Goal: Task Accomplishment & Management: Complete application form

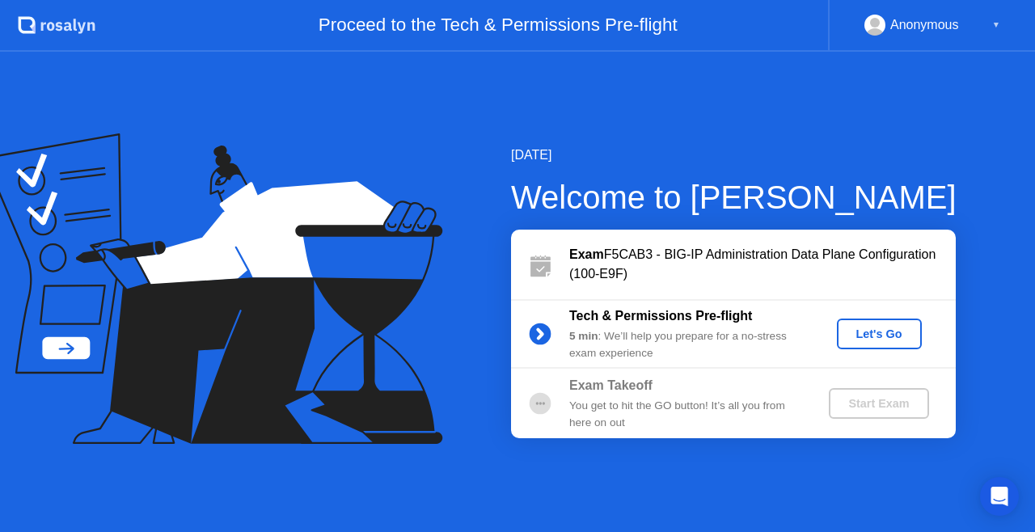
click at [869, 335] on div "Let's Go" at bounding box center [880, 334] width 72 height 13
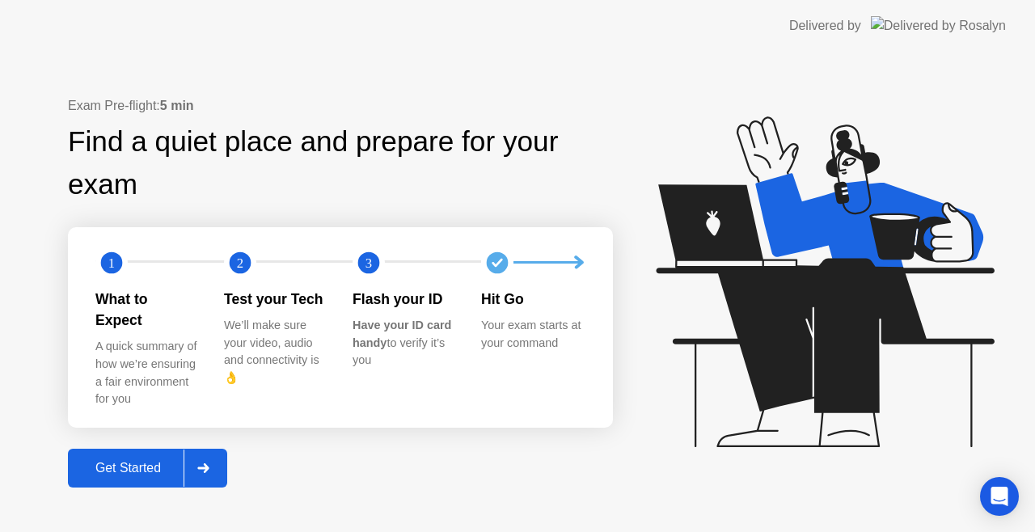
click at [171, 461] on div "Get Started" at bounding box center [128, 468] width 111 height 15
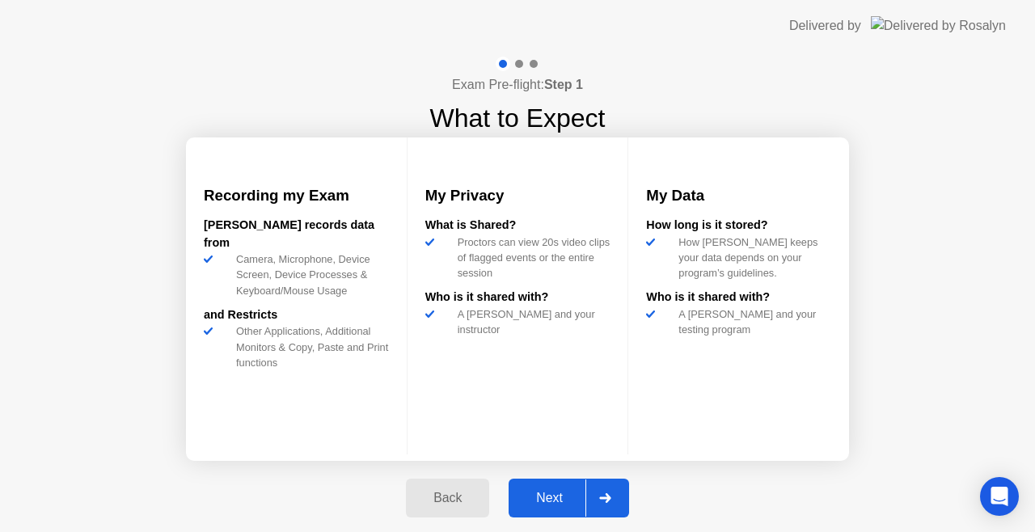
click at [563, 493] on div "Next" at bounding box center [550, 498] width 72 height 15
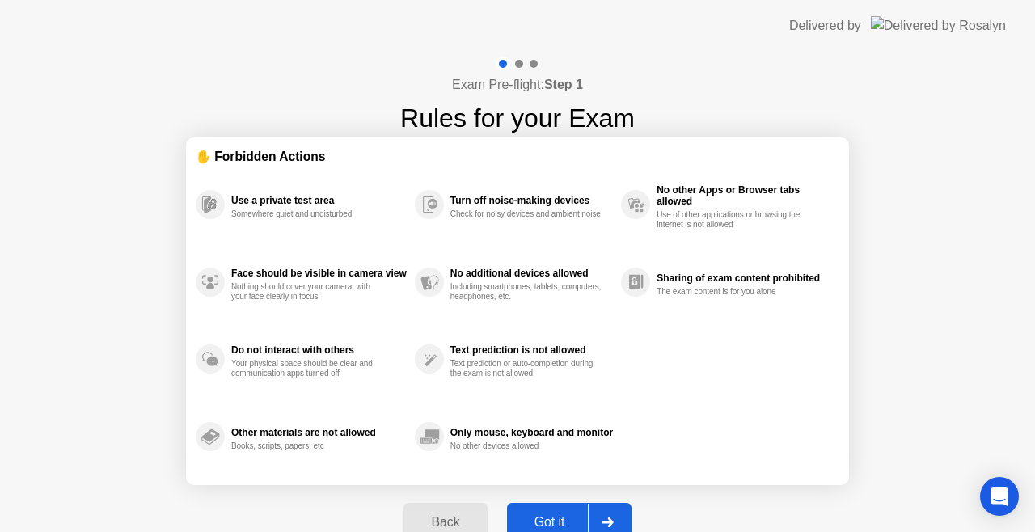
click at [563, 493] on div "Back Got it" at bounding box center [517, 522] width 247 height 74
click at [557, 518] on div "Got it" at bounding box center [550, 522] width 76 height 15
select select "**********"
select select "*******"
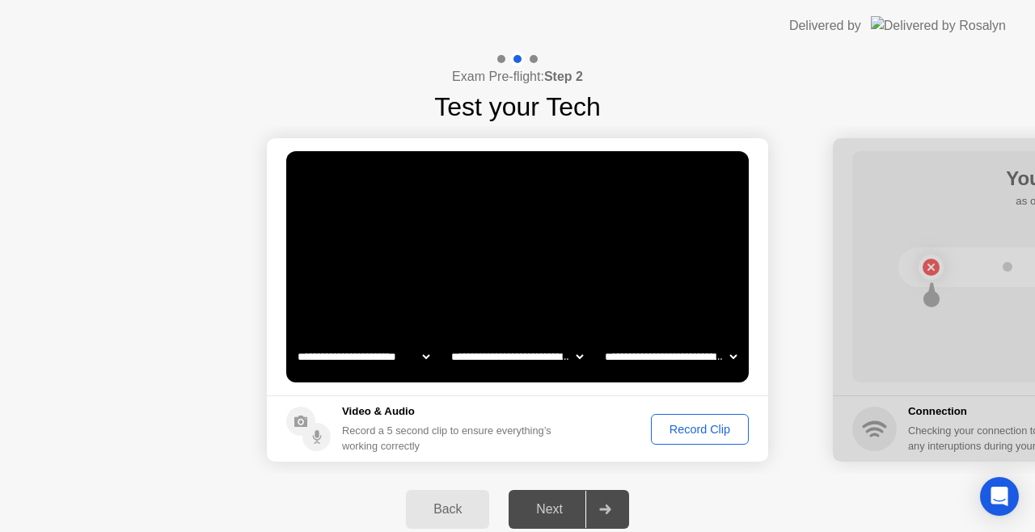
click at [718, 434] on div "Record Clip" at bounding box center [700, 429] width 87 height 13
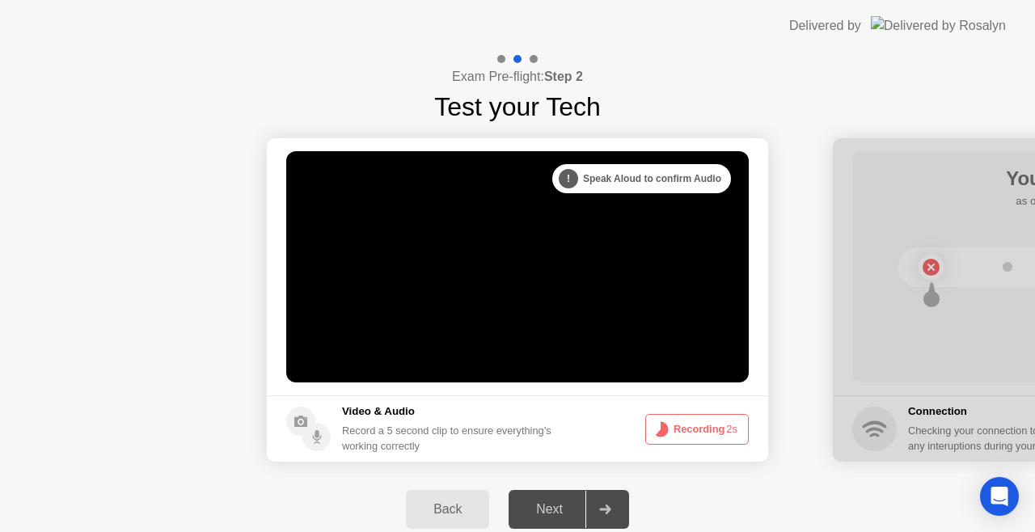
click at [718, 434] on button "Recording 2s" at bounding box center [698, 429] width 104 height 31
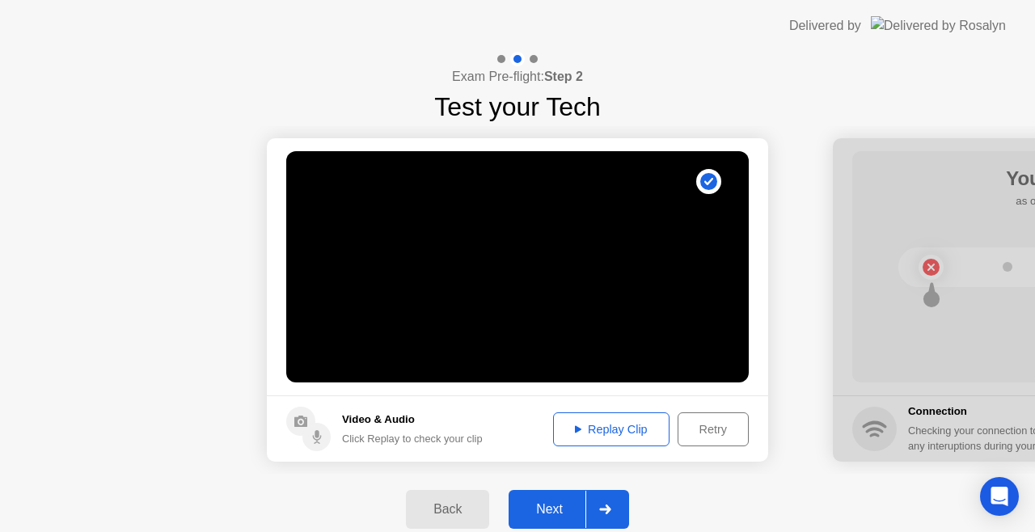
click at [623, 431] on div "Replay Clip" at bounding box center [611, 429] width 105 height 13
click at [701, 476] on div "Back Next" at bounding box center [517, 509] width 1035 height 71
click at [557, 512] on div "Next" at bounding box center [550, 509] width 72 height 15
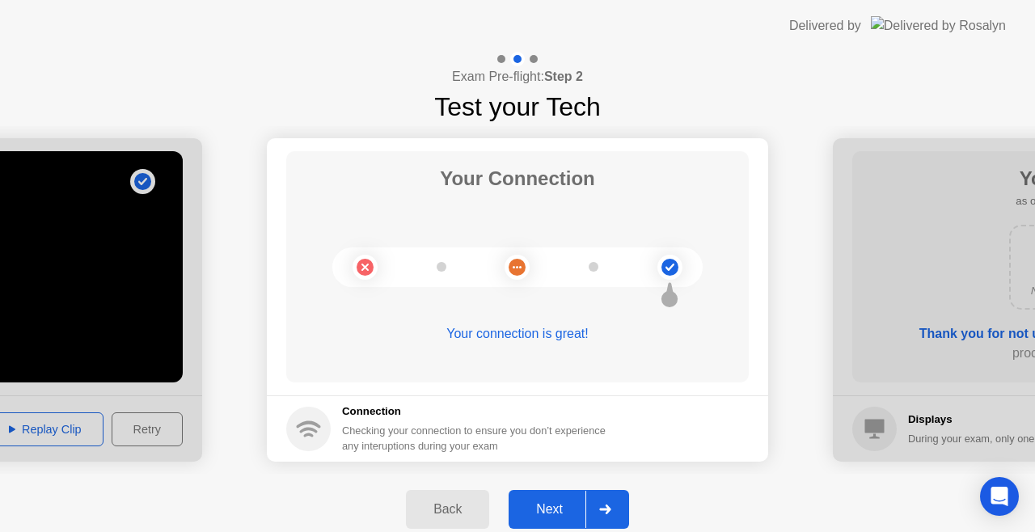
click at [538, 514] on div "Next" at bounding box center [550, 509] width 72 height 15
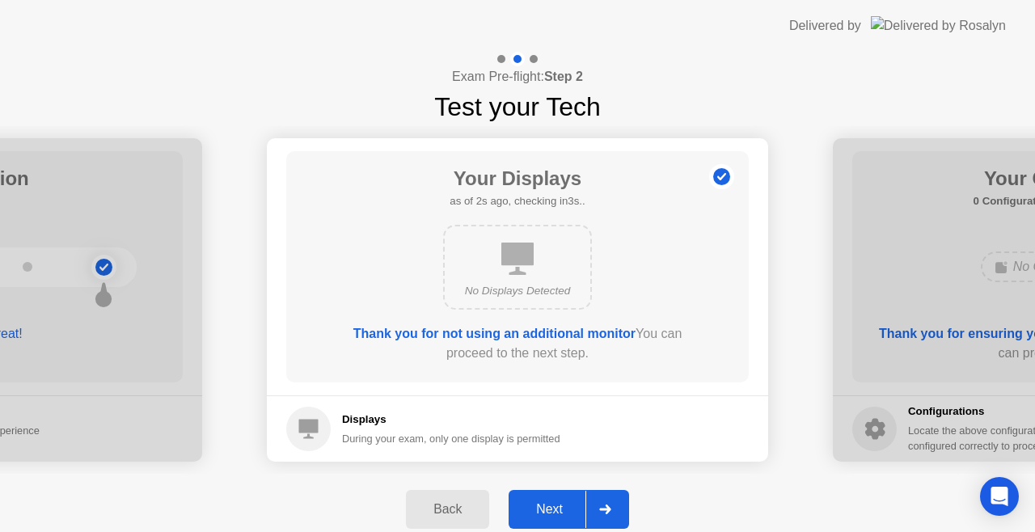
click at [563, 494] on button "Next" at bounding box center [569, 509] width 121 height 39
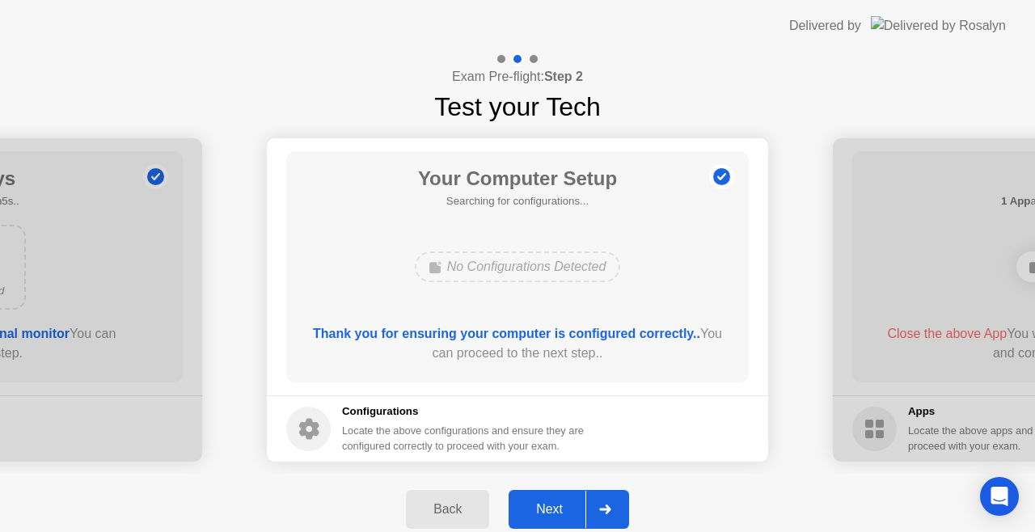
click at [565, 502] on div "Next" at bounding box center [550, 509] width 72 height 15
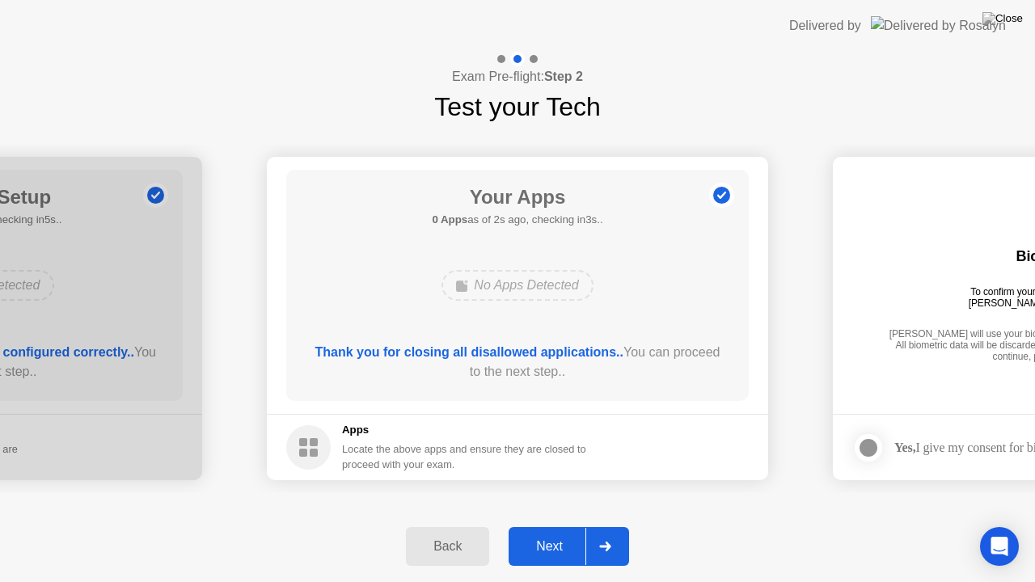
click at [540, 531] on div "Next" at bounding box center [550, 547] width 72 height 15
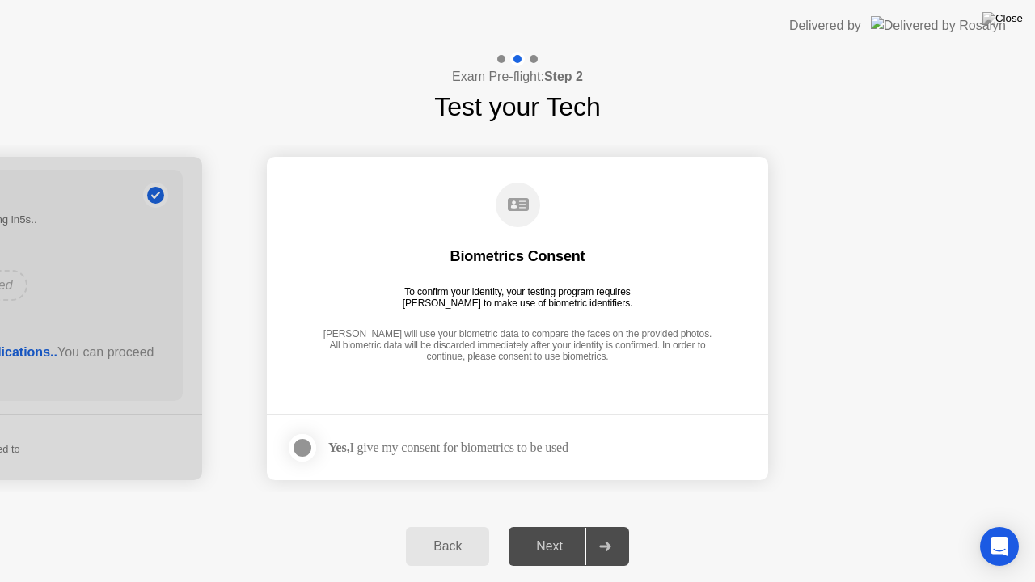
click at [379, 449] on div "Yes, I give my consent for biometrics to be used" at bounding box center [448, 447] width 240 height 15
click at [308, 438] on div at bounding box center [302, 447] width 19 height 19
click at [545, 531] on div "Next" at bounding box center [550, 547] width 72 height 15
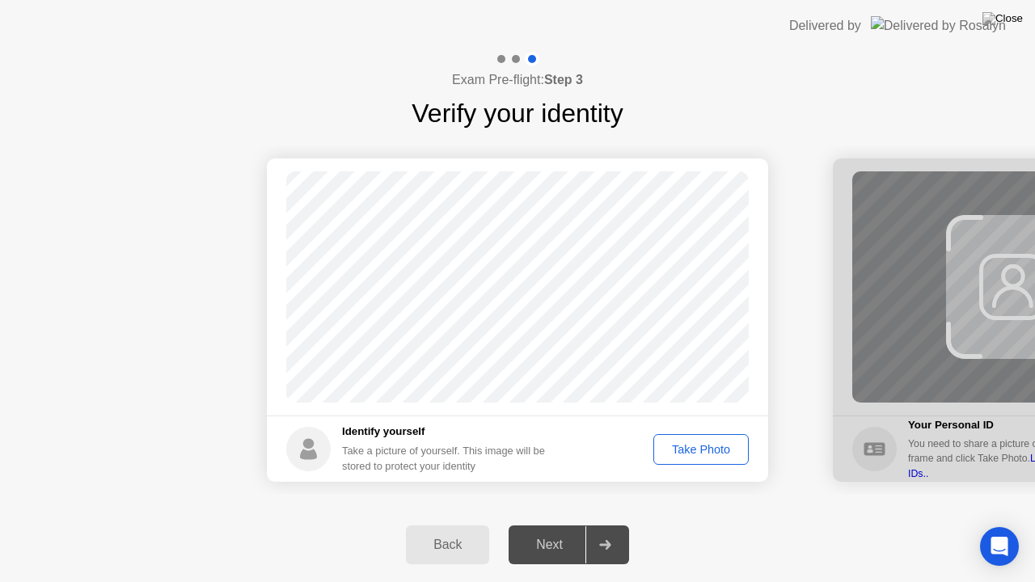
click at [689, 443] on div "Take Photo" at bounding box center [701, 449] width 84 height 13
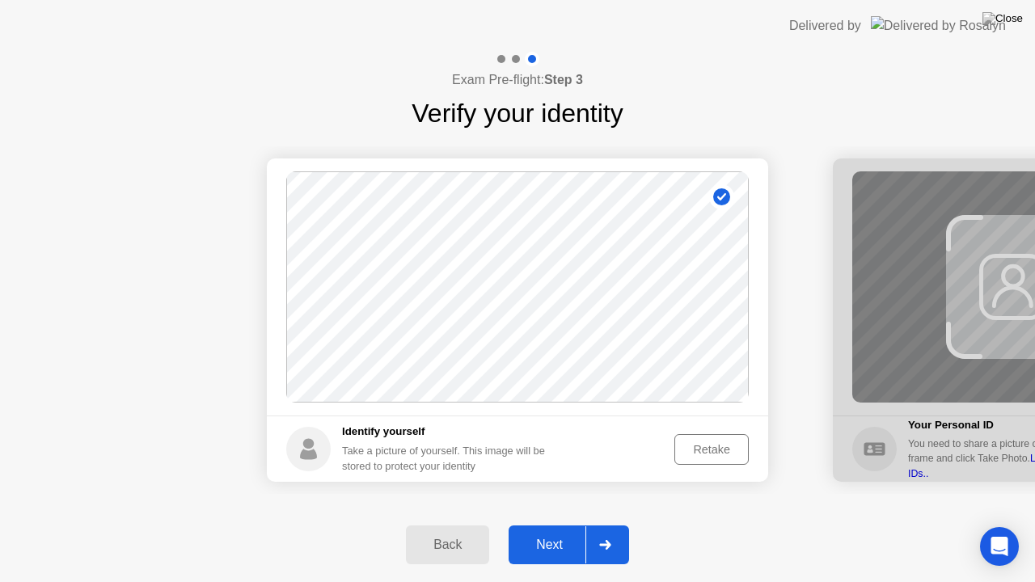
click at [689, 443] on div "Retake" at bounding box center [711, 449] width 63 height 13
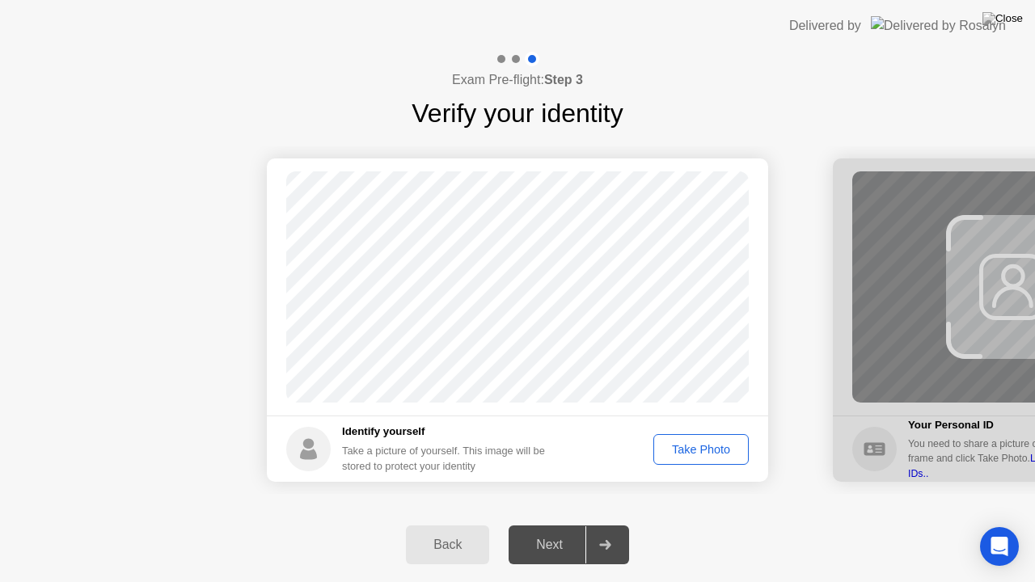
click at [694, 445] on div "Take Photo" at bounding box center [701, 449] width 84 height 13
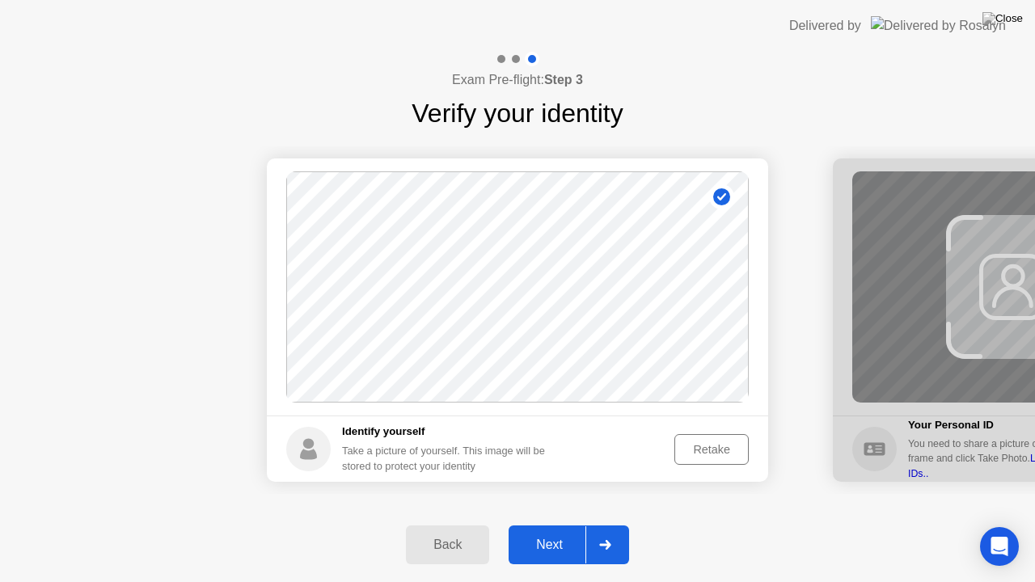
click at [701, 443] on div "Retake" at bounding box center [711, 449] width 63 height 13
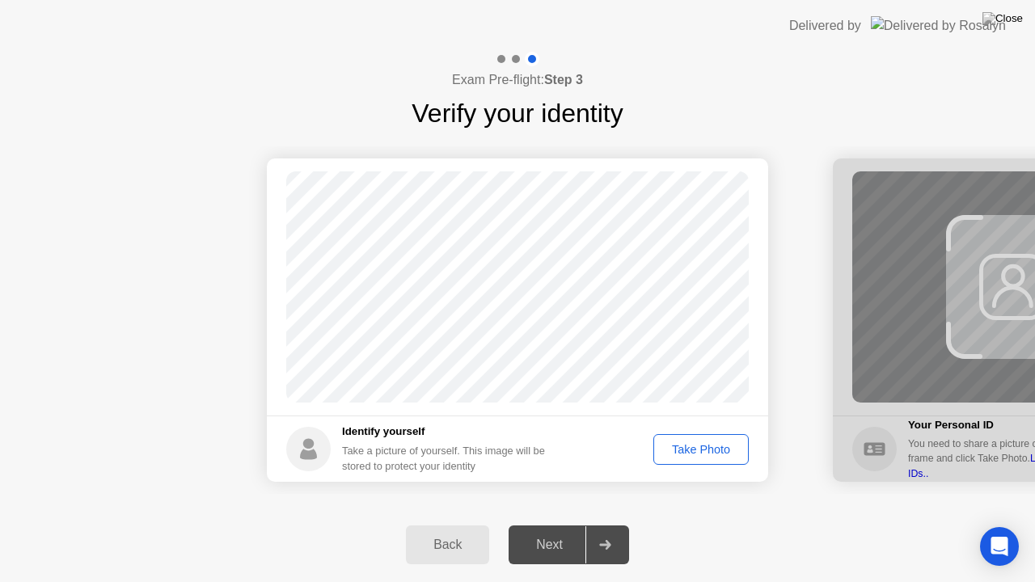
click at [701, 443] on div "Take Photo" at bounding box center [701, 449] width 84 height 13
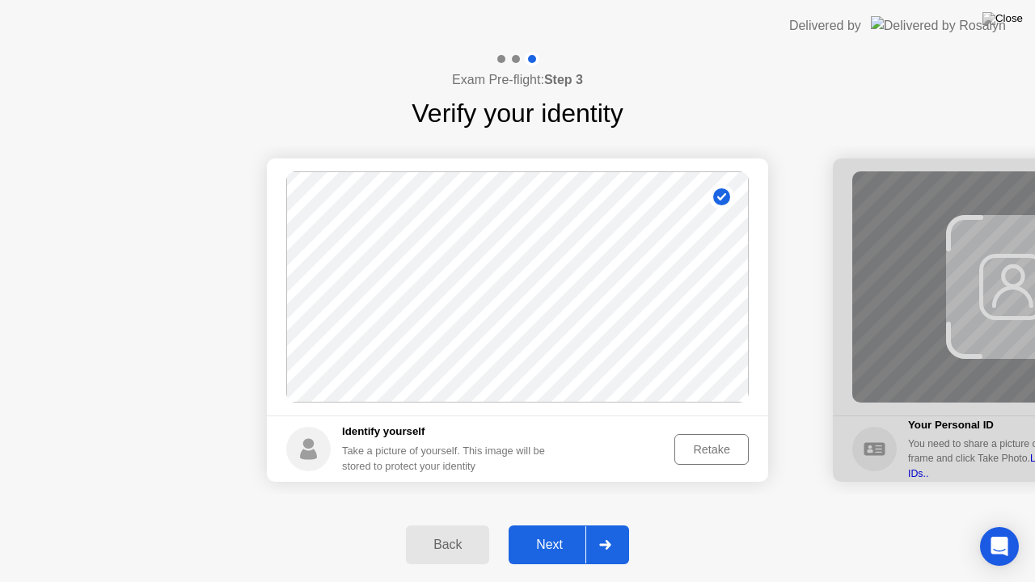
click at [713, 444] on div "Retake" at bounding box center [711, 449] width 63 height 13
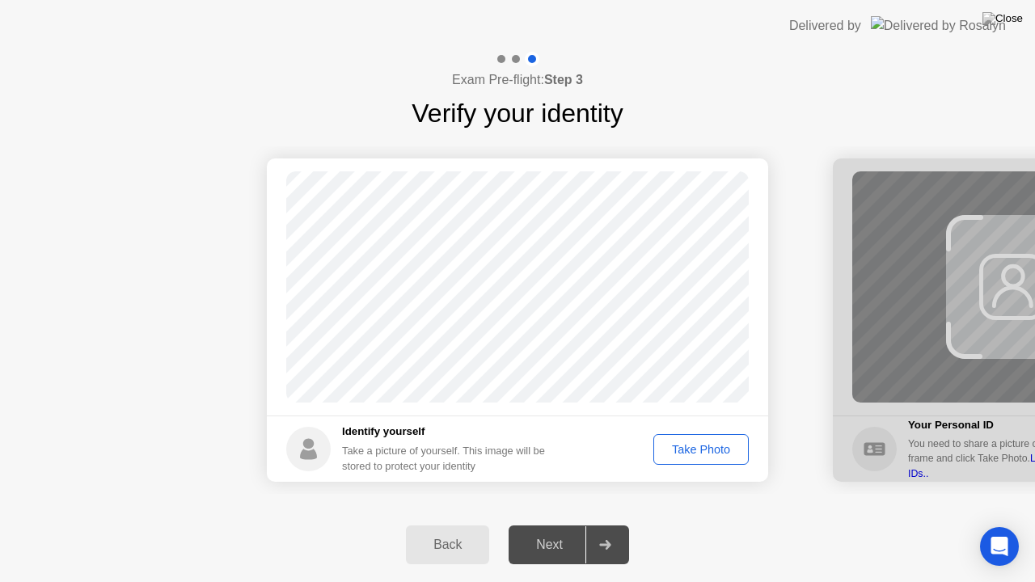
click at [713, 444] on div "Take Photo" at bounding box center [701, 449] width 84 height 13
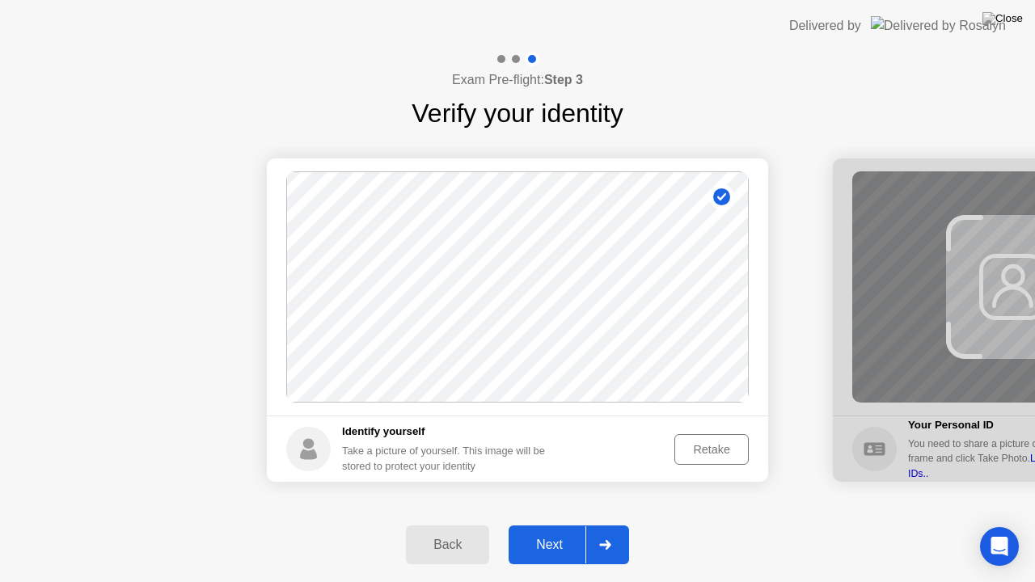
click at [713, 444] on div "Retake" at bounding box center [711, 449] width 63 height 13
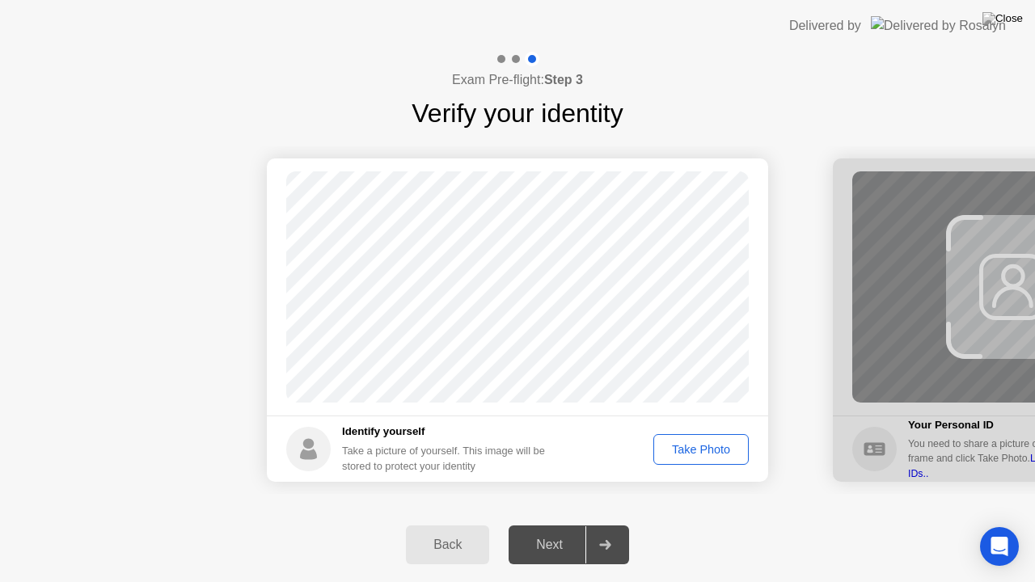
click at [713, 444] on div "Take Photo" at bounding box center [701, 449] width 84 height 13
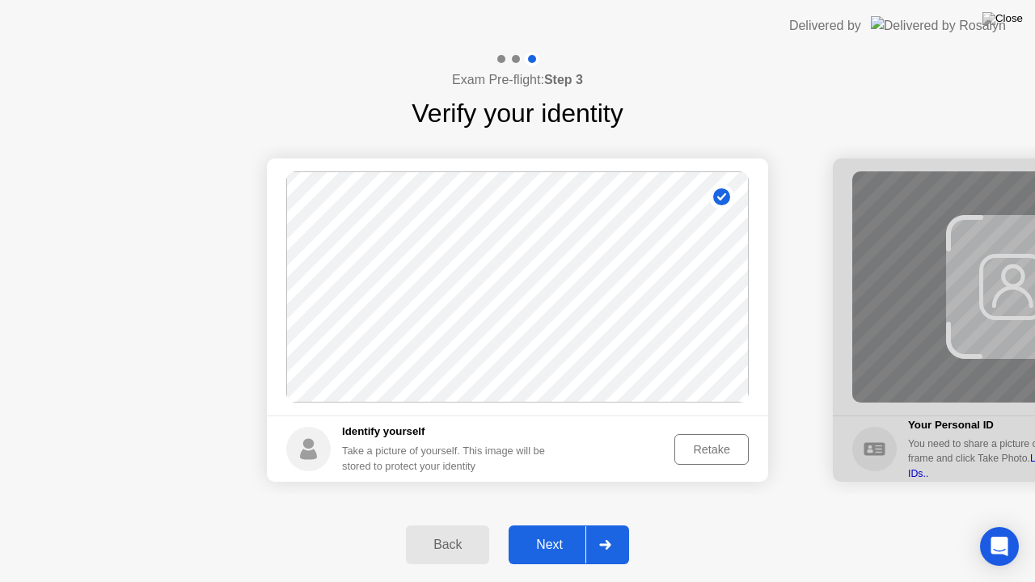
click at [576, 531] on div "Next" at bounding box center [550, 545] width 72 height 15
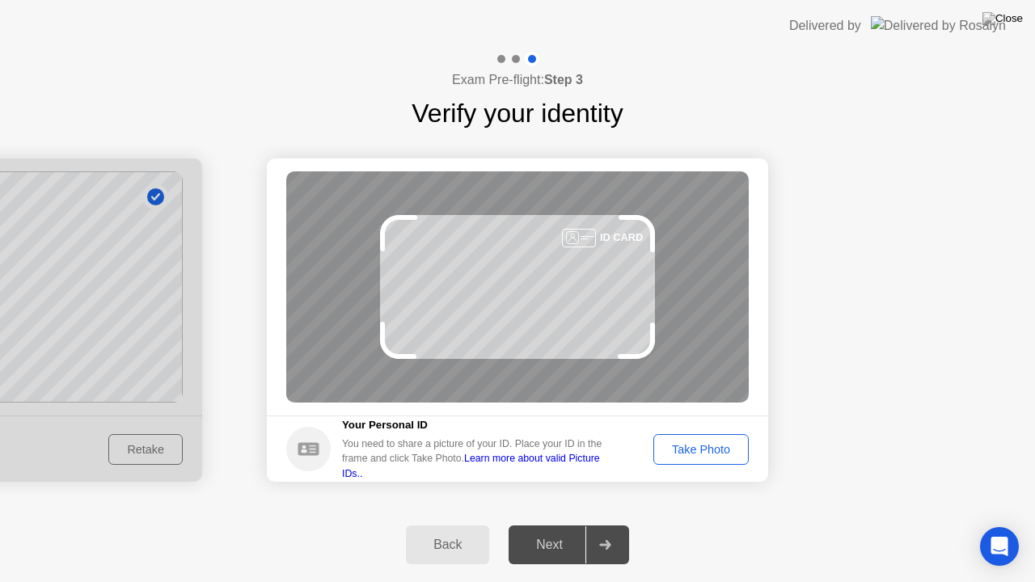
click at [688, 443] on div "Take Photo" at bounding box center [701, 449] width 84 height 13
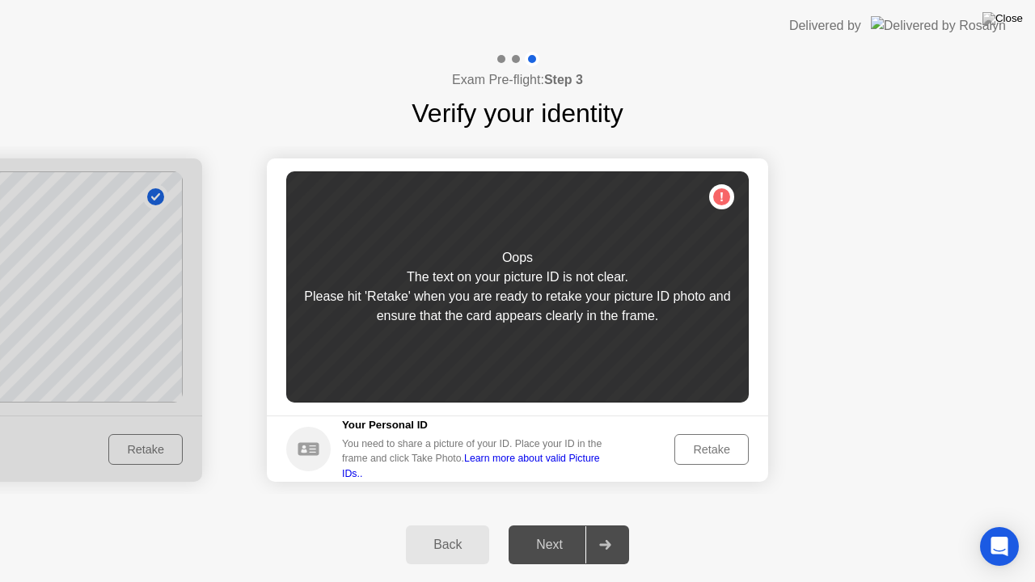
click at [693, 443] on div "Retake" at bounding box center [711, 449] width 63 height 13
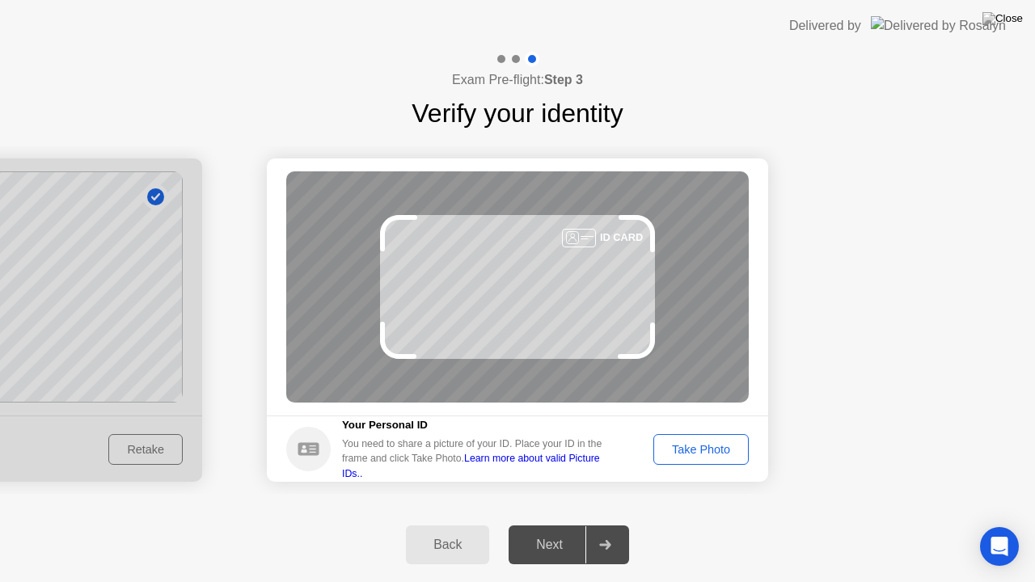
click at [693, 443] on div "Take Photo" at bounding box center [701, 449] width 84 height 13
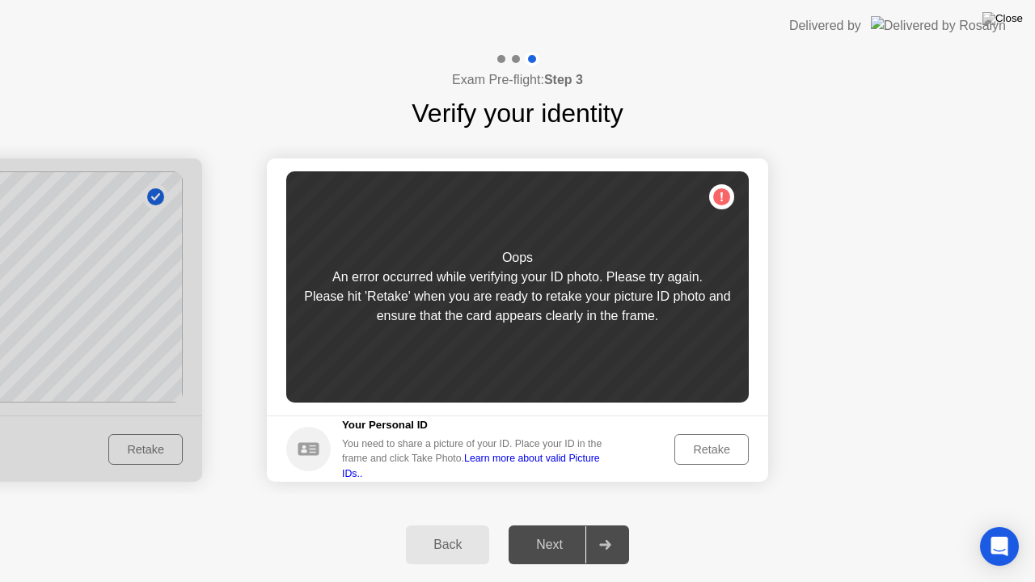
click at [693, 443] on div "Retake" at bounding box center [711, 449] width 63 height 13
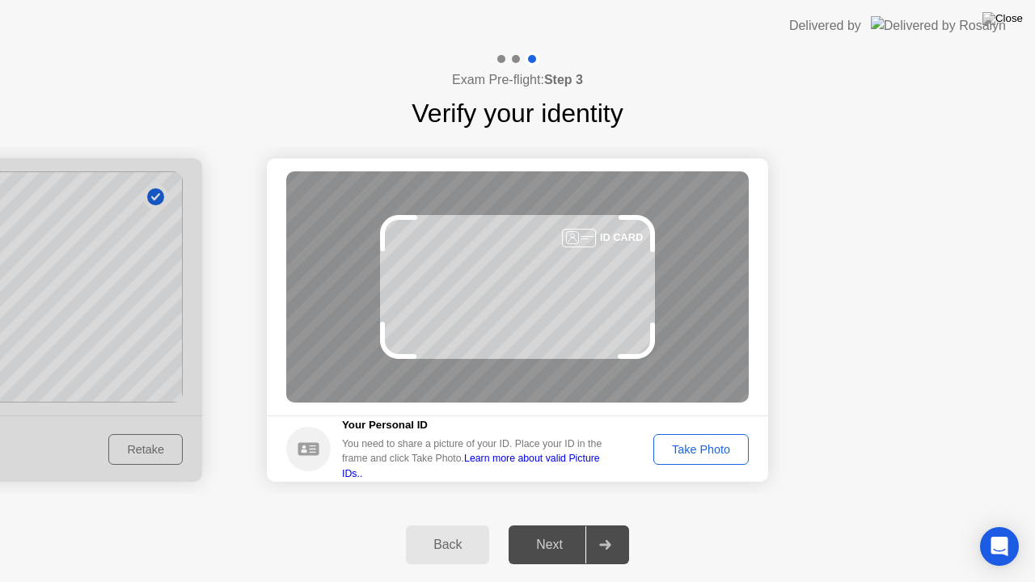
click at [693, 443] on div "Take Photo" at bounding box center [701, 449] width 84 height 13
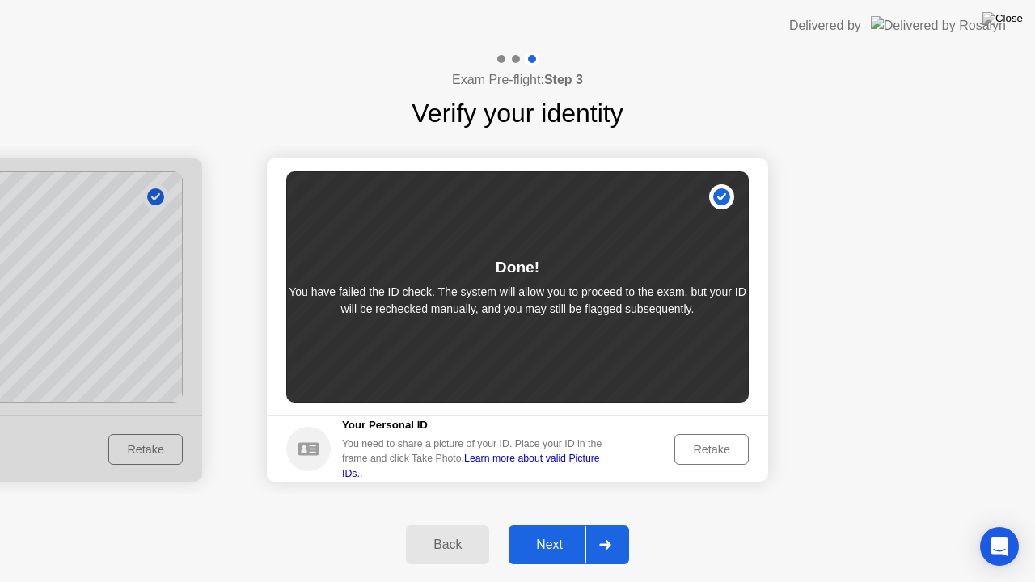
click at [696, 443] on div "Retake" at bounding box center [711, 449] width 63 height 13
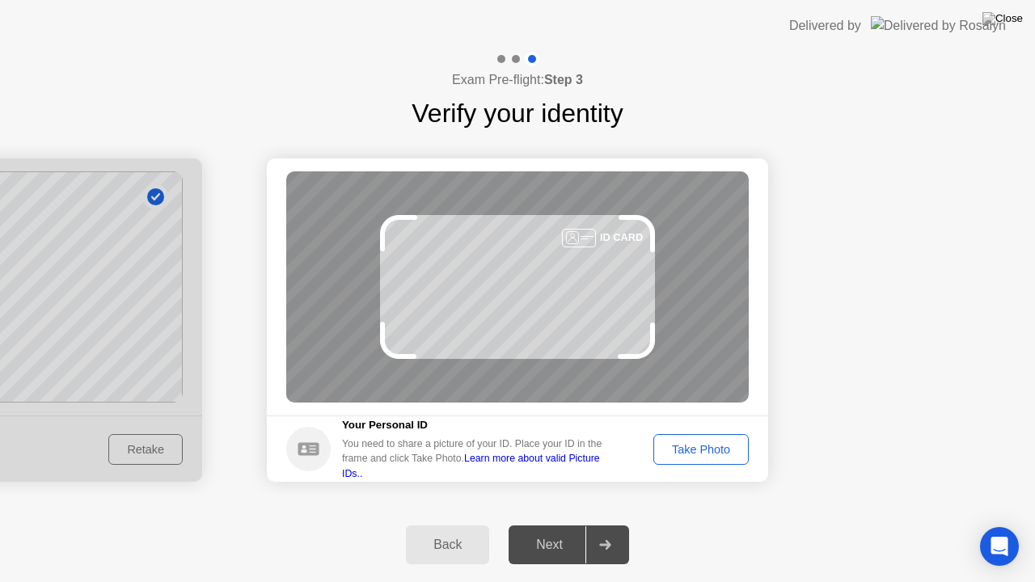
click at [696, 443] on div "Take Photo" at bounding box center [701, 449] width 84 height 13
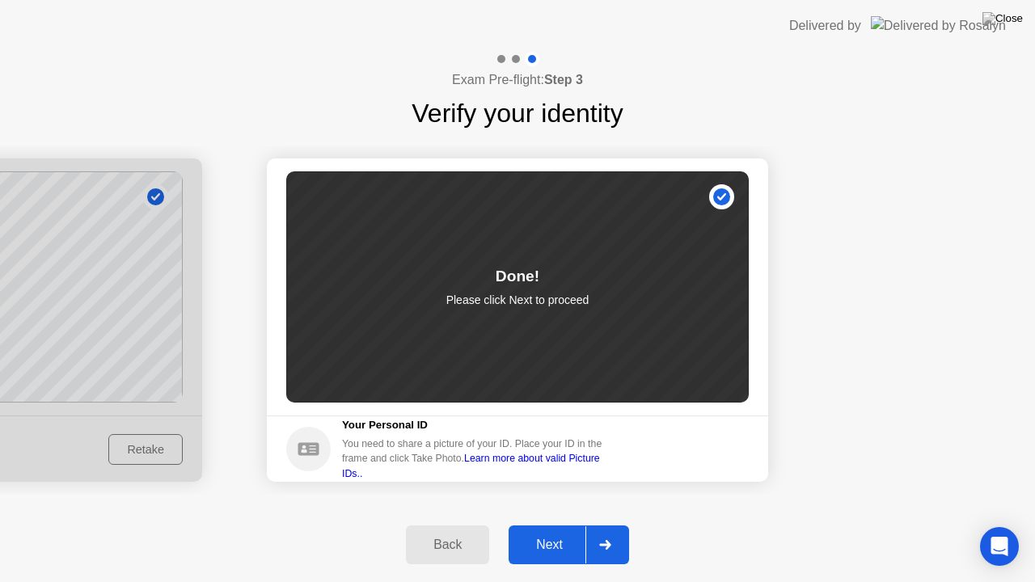
click at [535, 531] on div "Next" at bounding box center [550, 545] width 72 height 15
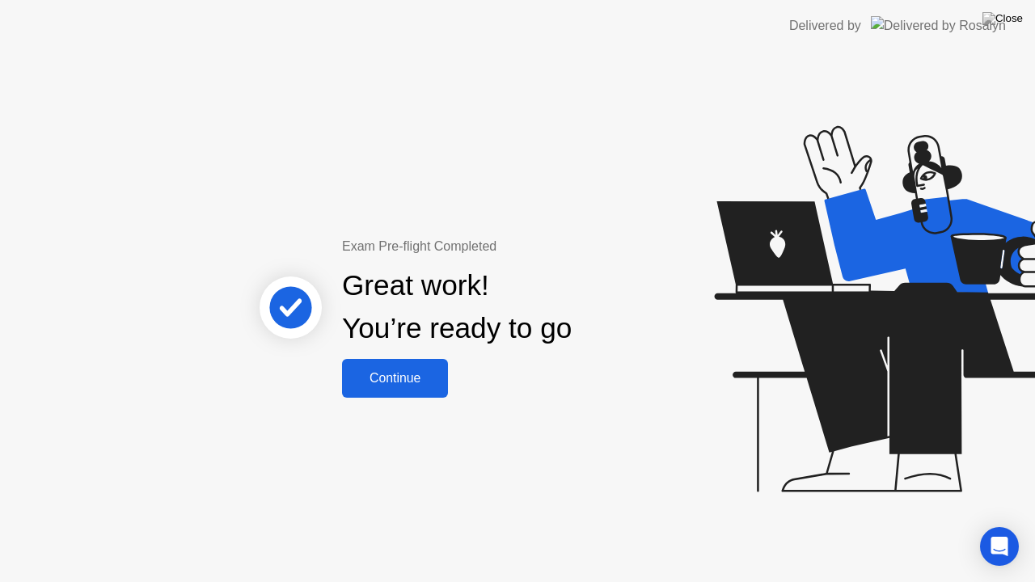
click at [422, 367] on button "Continue" at bounding box center [395, 378] width 106 height 39
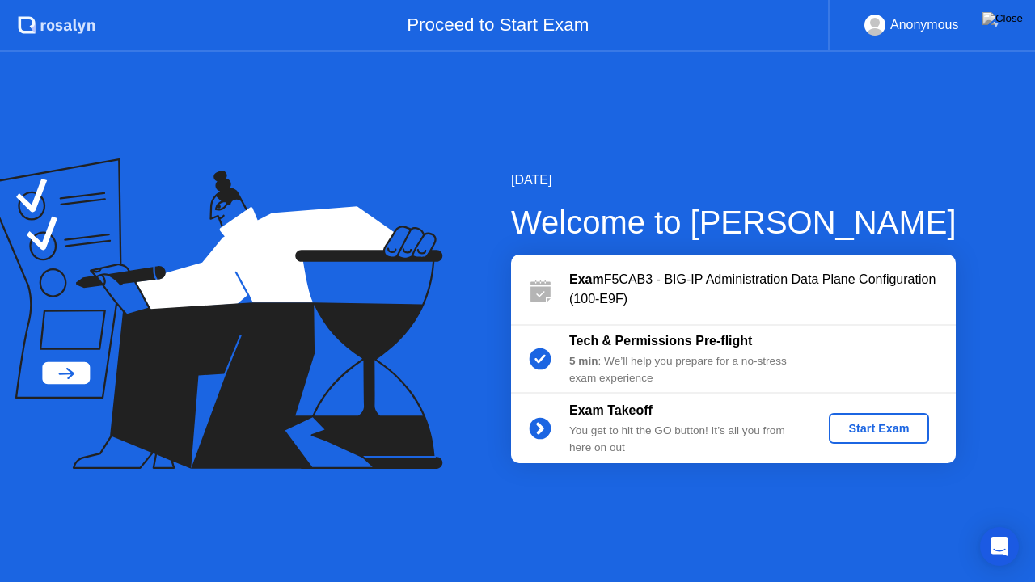
click at [867, 432] on div "Start Exam" at bounding box center [879, 428] width 87 height 13
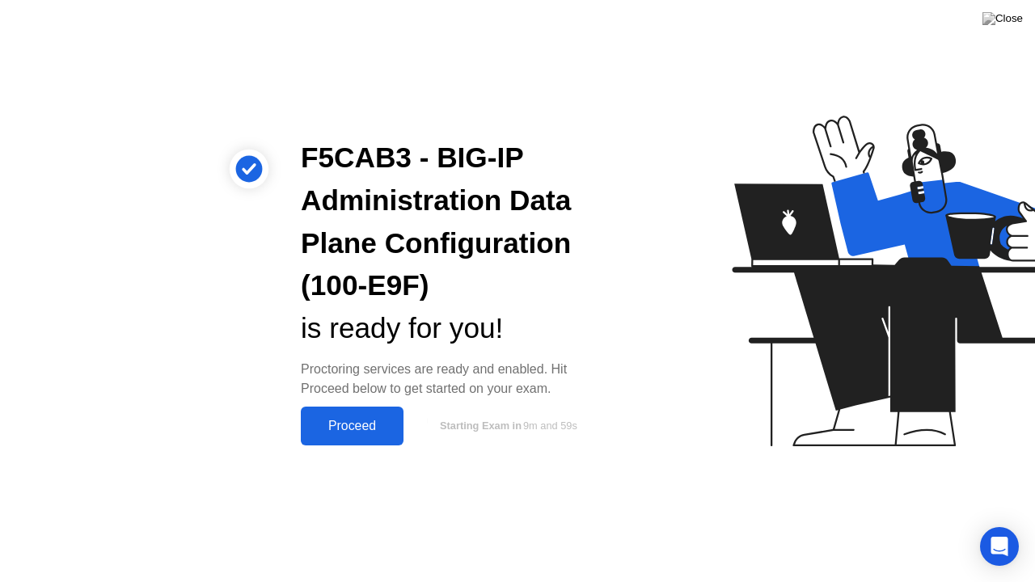
click at [350, 436] on button "Proceed" at bounding box center [352, 426] width 103 height 39
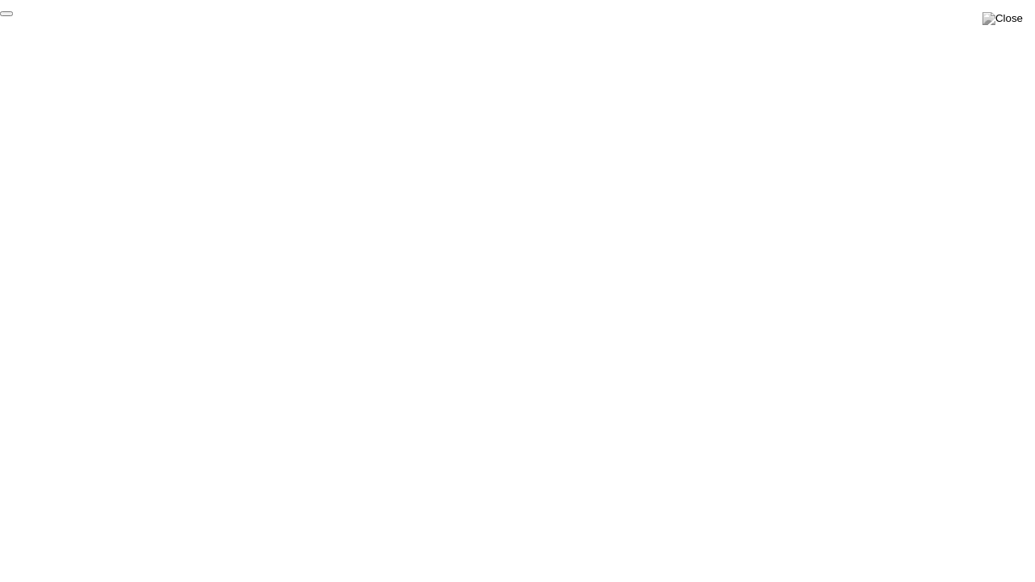
click div "End Proctoring Session"
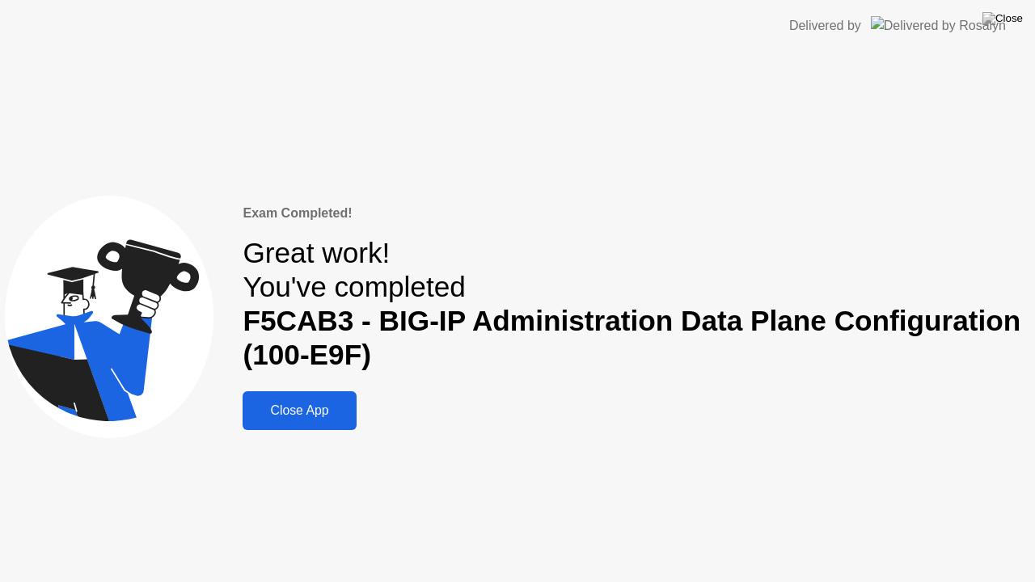
click at [323, 413] on div "Close App" at bounding box center [300, 411] width 104 height 15
